Goal: Transaction & Acquisition: Purchase product/service

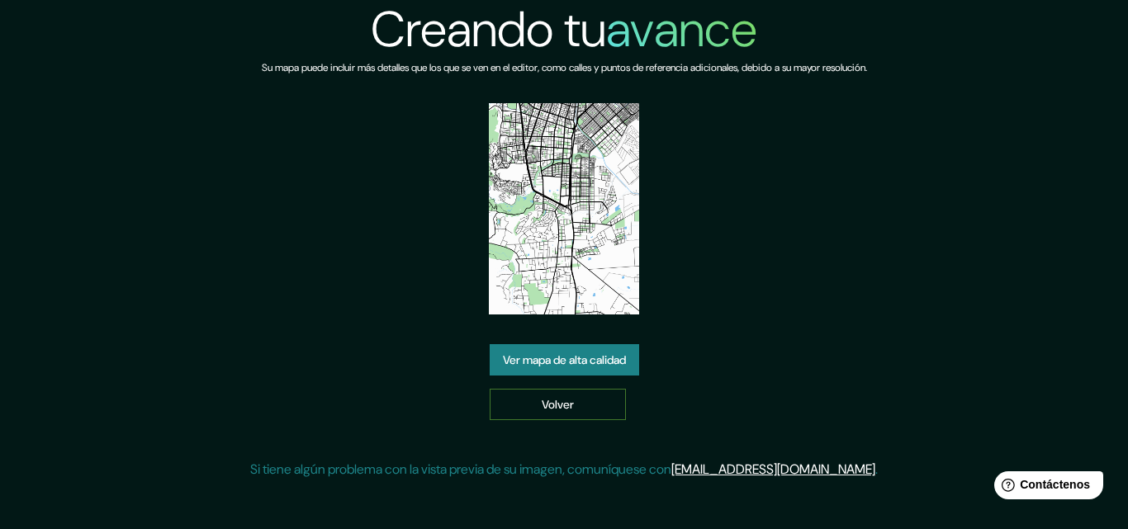
click at [552, 402] on font "Volver" at bounding box center [558, 404] width 32 height 15
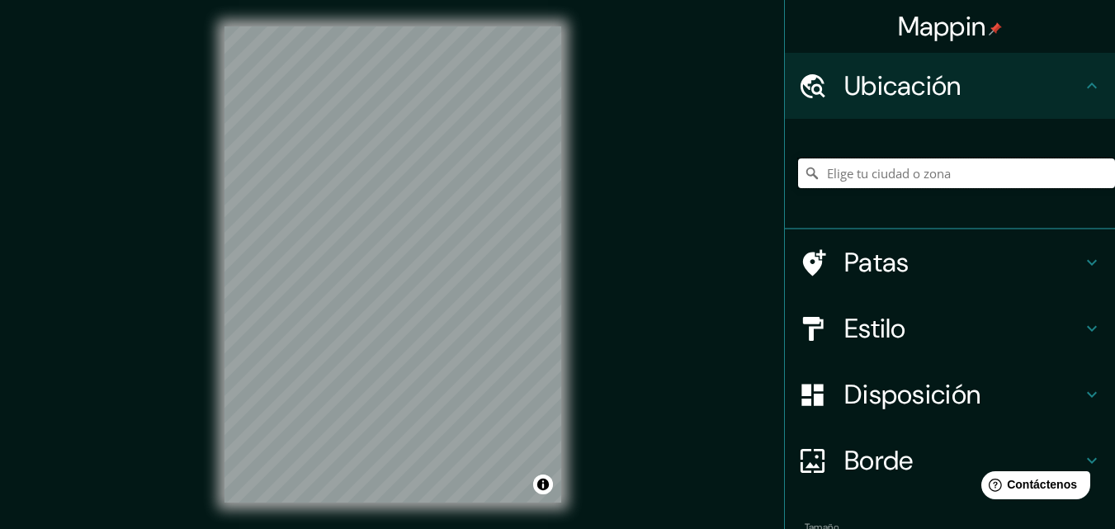
click at [919, 178] on input "Elige tu ciudad o zona" at bounding box center [956, 174] width 317 height 30
type input "[GEOGRAPHIC_DATA], [PERSON_NAME][GEOGRAPHIC_DATA], [GEOGRAPHIC_DATA]"
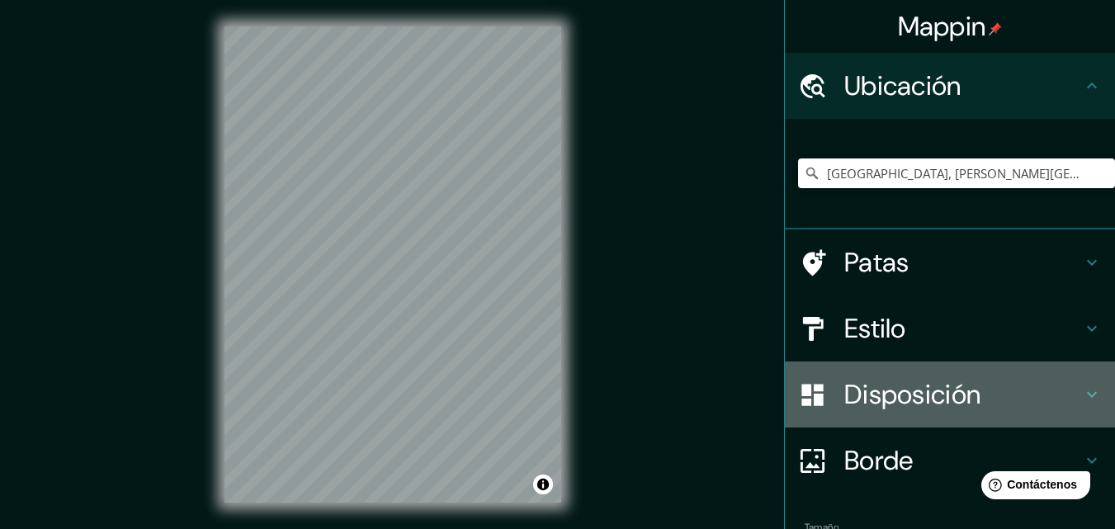
click at [882, 395] on font "Disposición" at bounding box center [913, 394] width 136 height 35
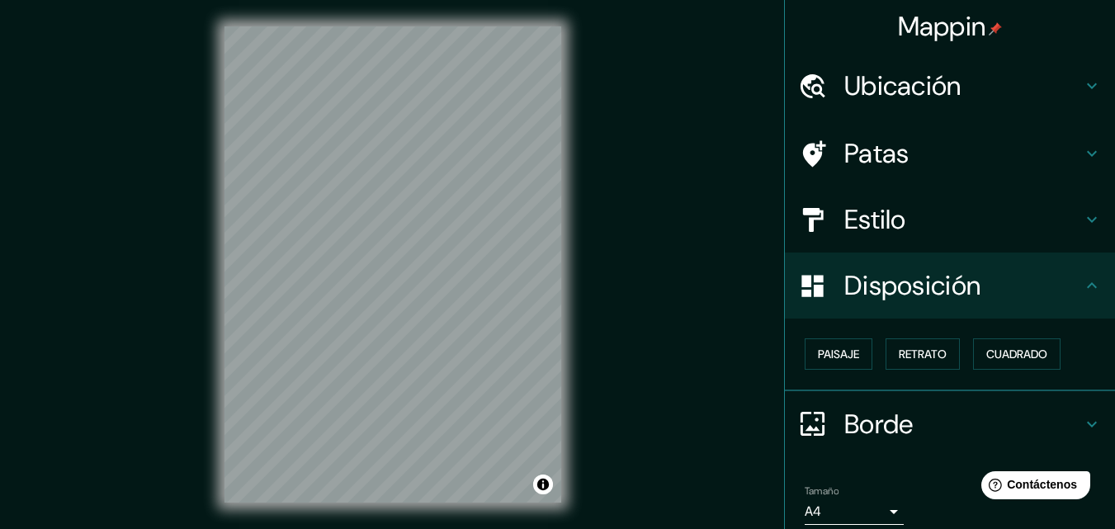
click at [887, 218] on font "Estilo" at bounding box center [876, 219] width 62 height 35
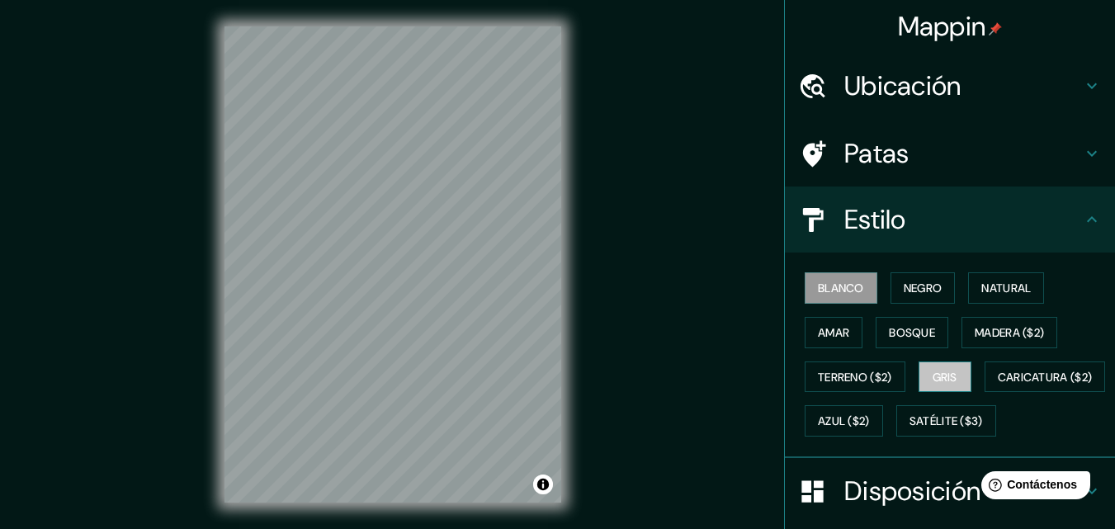
click at [944, 372] on font "Gris" at bounding box center [945, 377] width 25 height 15
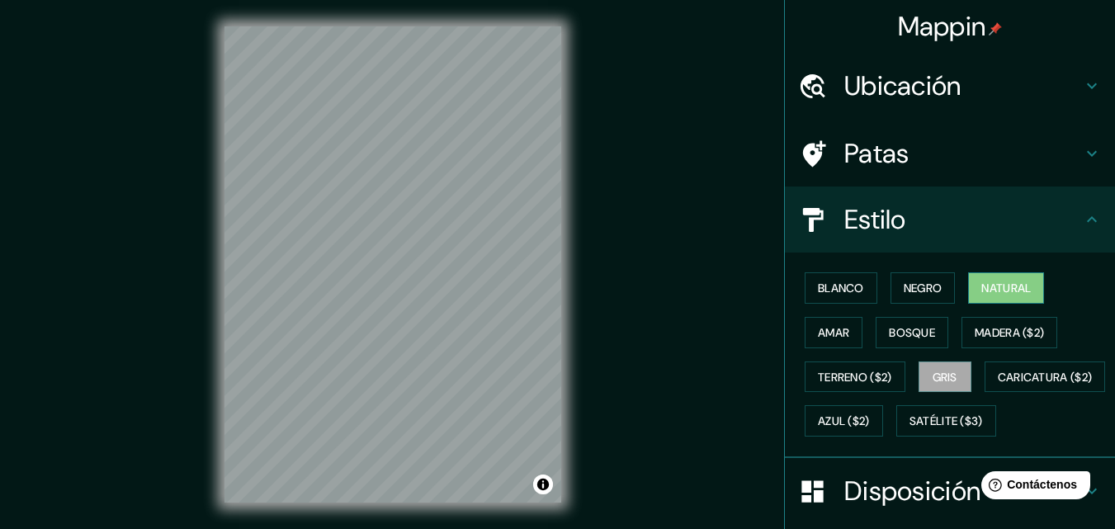
click at [1014, 290] on font "Natural" at bounding box center [1007, 288] width 50 height 15
click at [840, 285] on font "Blanco" at bounding box center [841, 288] width 46 height 15
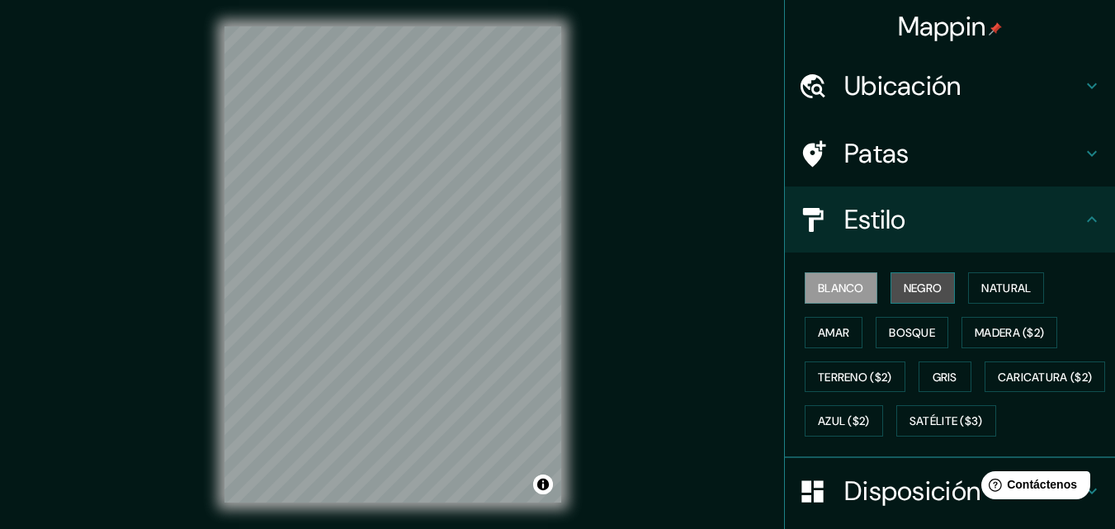
click at [904, 285] on font "Negro" at bounding box center [923, 288] width 39 height 15
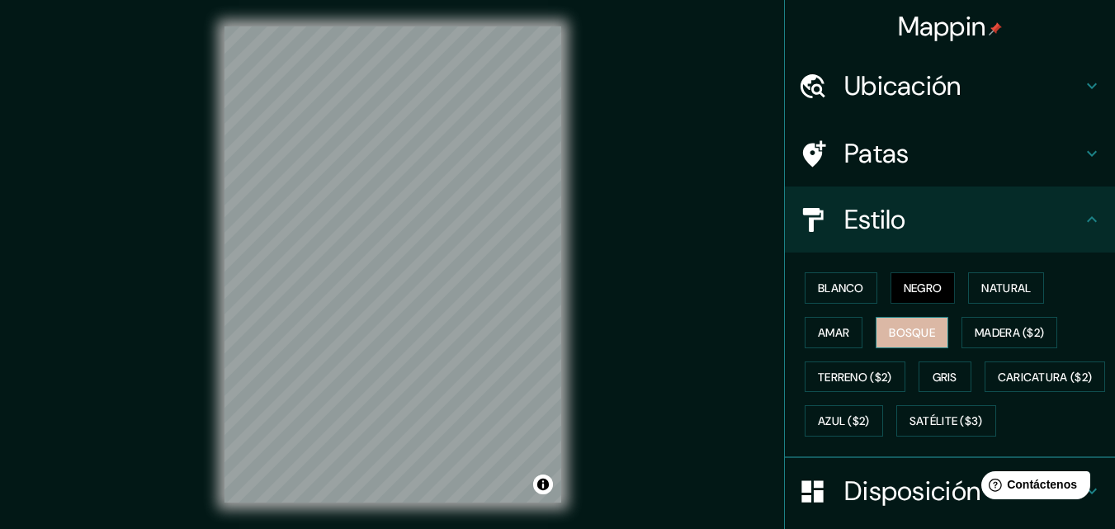
click at [904, 323] on font "Bosque" at bounding box center [912, 332] width 46 height 21
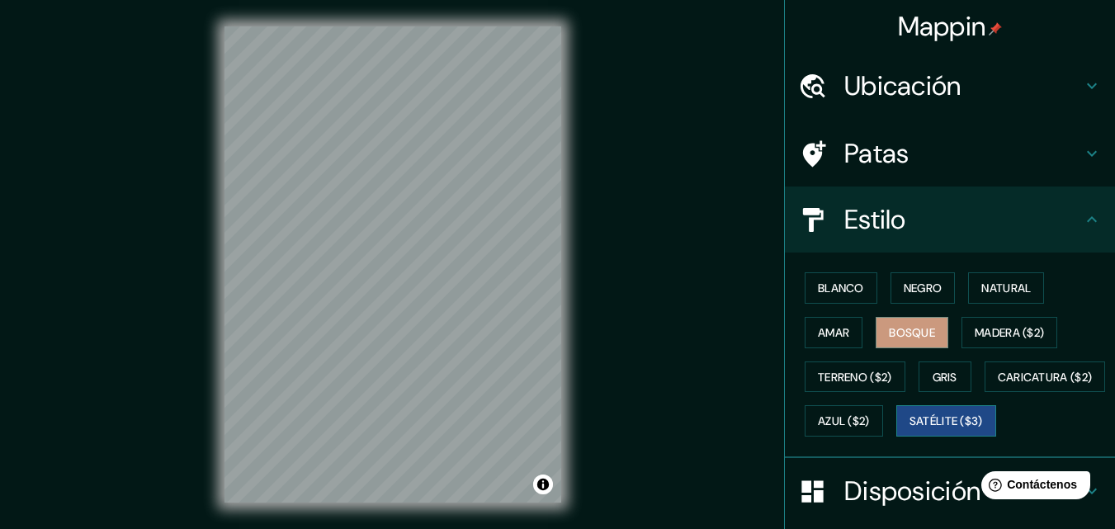
click at [910, 429] on font "Satélite ($3)" at bounding box center [946, 421] width 73 height 15
click at [944, 384] on font "Gris" at bounding box center [945, 377] width 25 height 15
click at [897, 437] on button "Satélite ($3)" at bounding box center [947, 420] width 100 height 31
click at [944, 372] on font "Gris" at bounding box center [945, 377] width 25 height 15
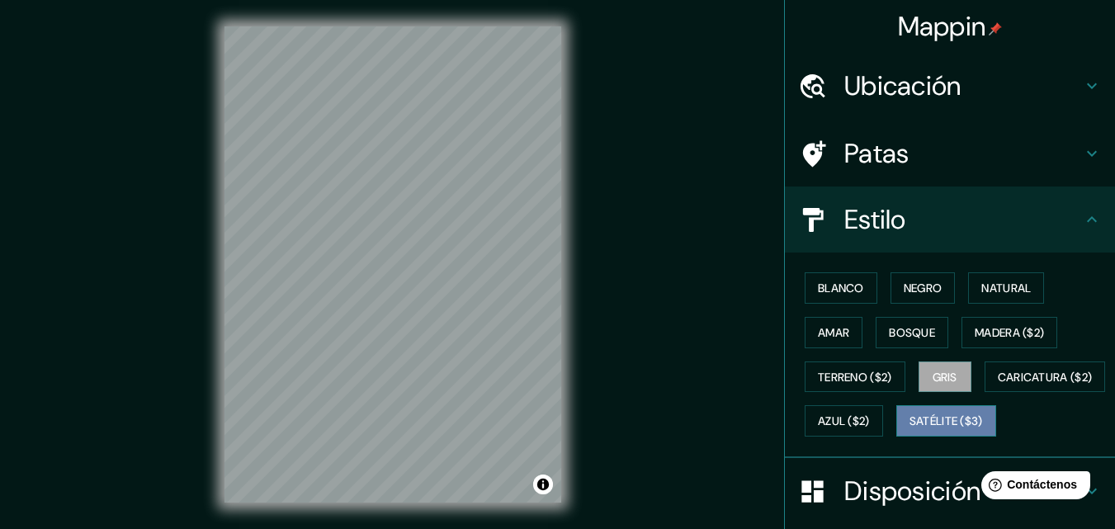
click at [910, 429] on font "Satélite ($3)" at bounding box center [946, 421] width 73 height 15
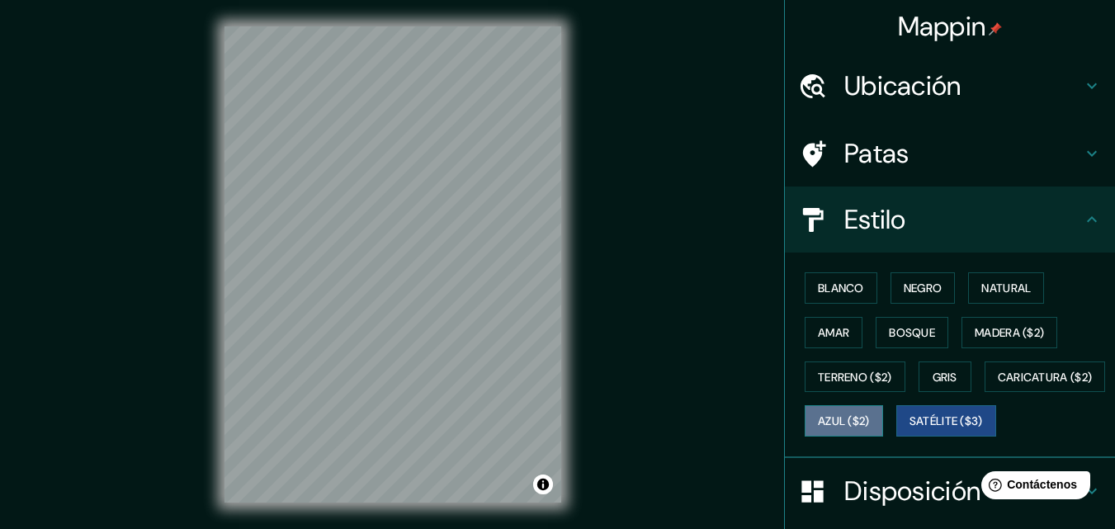
click at [883, 409] on button "Azul ($2)" at bounding box center [844, 420] width 78 height 31
click at [910, 429] on font "Satélite ($3)" at bounding box center [946, 421] width 73 height 15
click at [943, 371] on font "Gris" at bounding box center [945, 377] width 25 height 15
click at [910, 429] on font "Satélite ($3)" at bounding box center [946, 421] width 73 height 15
click at [939, 381] on font "Gris" at bounding box center [945, 377] width 25 height 15
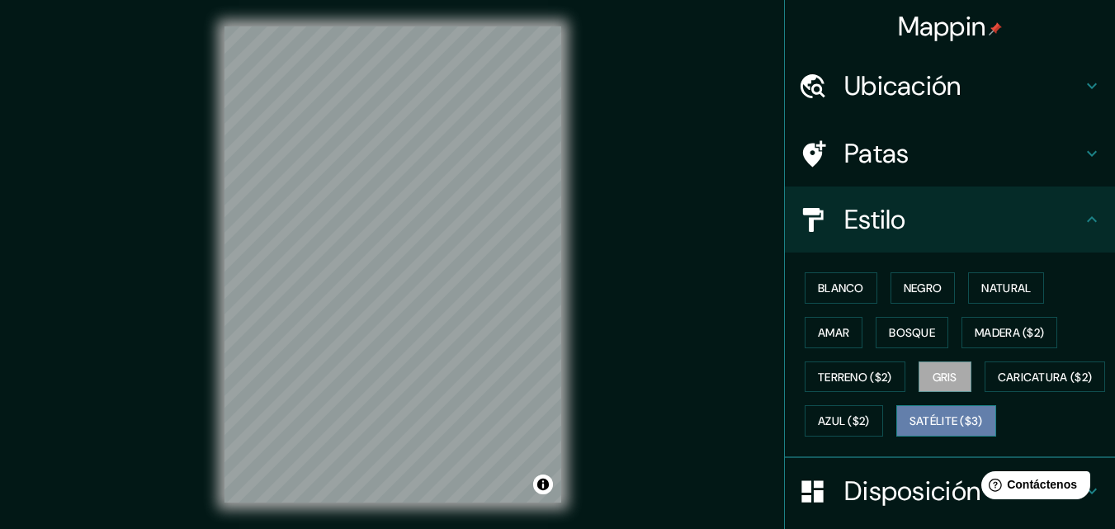
click at [910, 429] on font "Satélite ($3)" at bounding box center [946, 421] width 73 height 15
click at [940, 371] on font "Gris" at bounding box center [945, 377] width 25 height 15
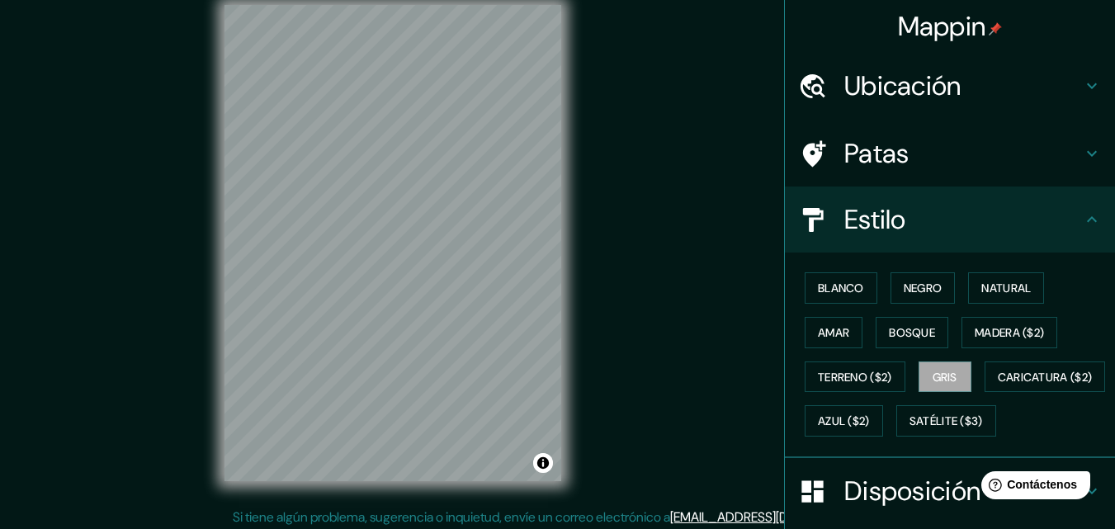
scroll to position [26, 0]
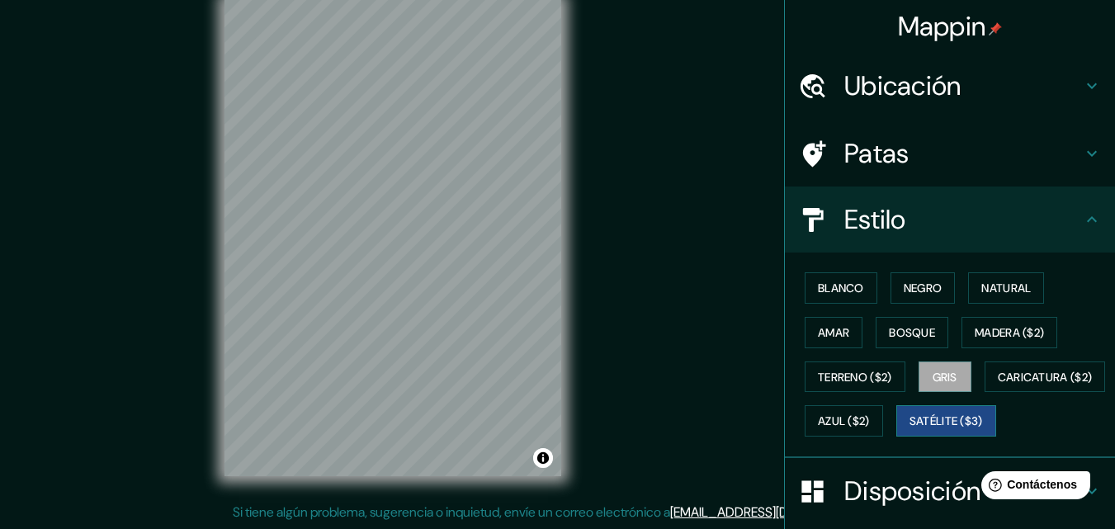
click at [910, 429] on font "Satélite ($3)" at bounding box center [946, 421] width 73 height 15
click at [933, 372] on font "Gris" at bounding box center [945, 377] width 25 height 15
click at [910, 429] on font "Satélite ($3)" at bounding box center [946, 421] width 73 height 15
